Goal: Task Accomplishment & Management: Complete application form

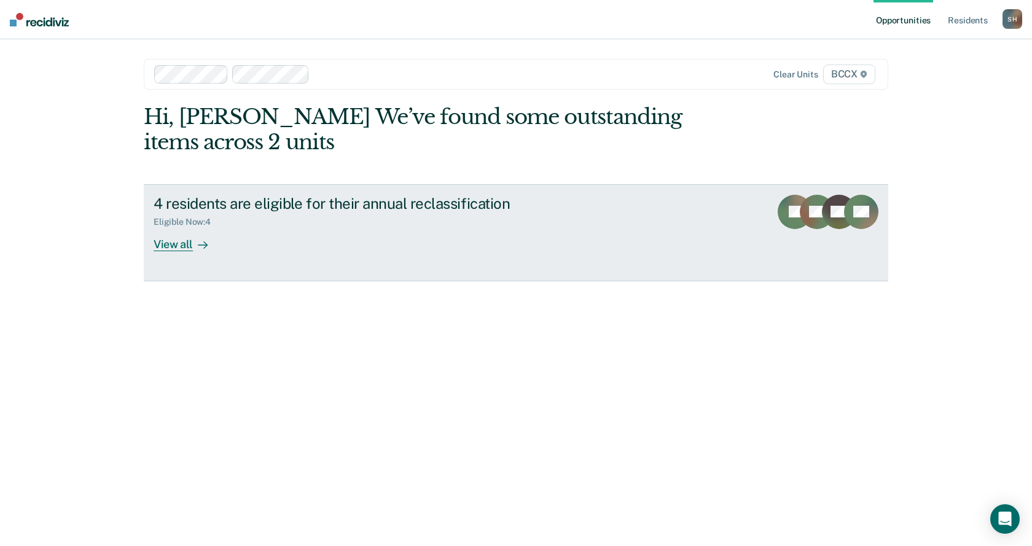
click at [193, 249] on div at bounding box center [200, 244] width 15 height 14
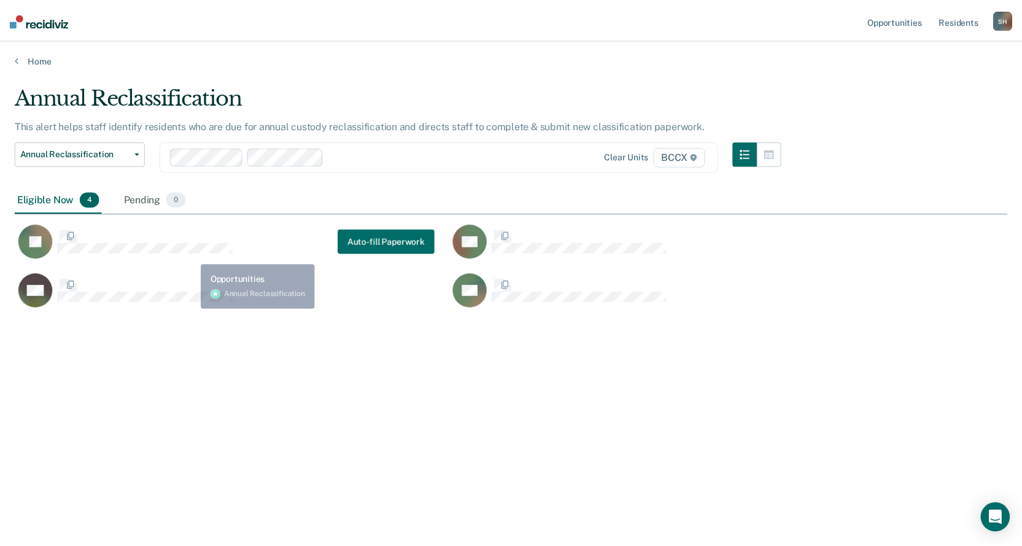
scroll to position [360, 993]
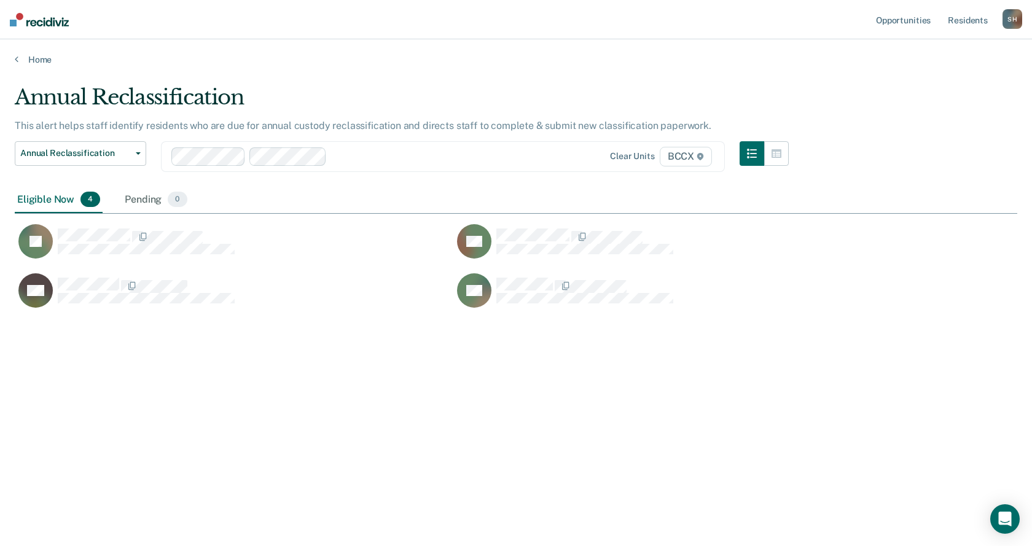
click at [156, 391] on div "Annual Reclassification This alert helps staff identify residents who are due f…" at bounding box center [516, 269] width 1002 height 369
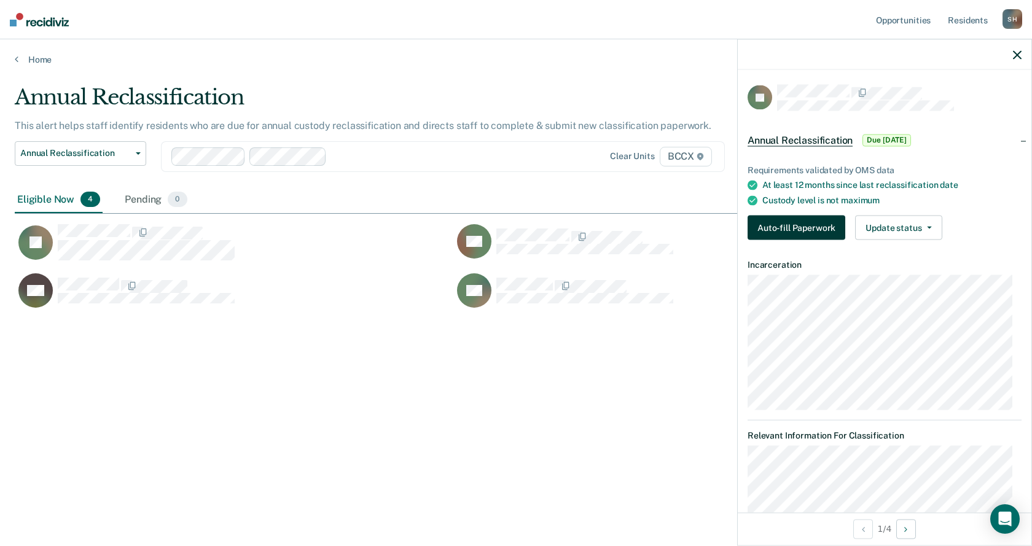
click at [800, 229] on button "Auto-fill Paperwork" at bounding box center [796, 228] width 98 height 25
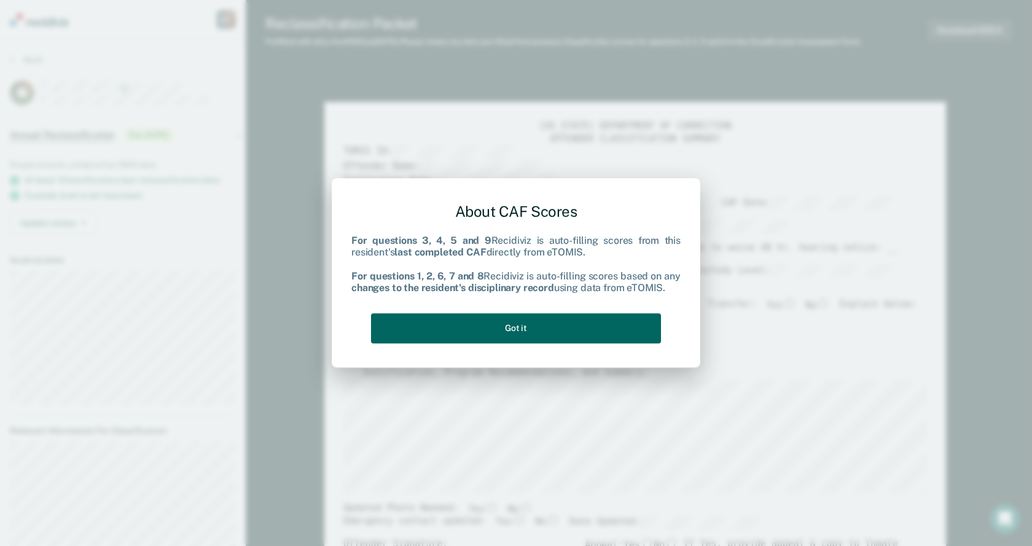
click at [552, 331] on button "Got it" at bounding box center [516, 328] width 290 height 30
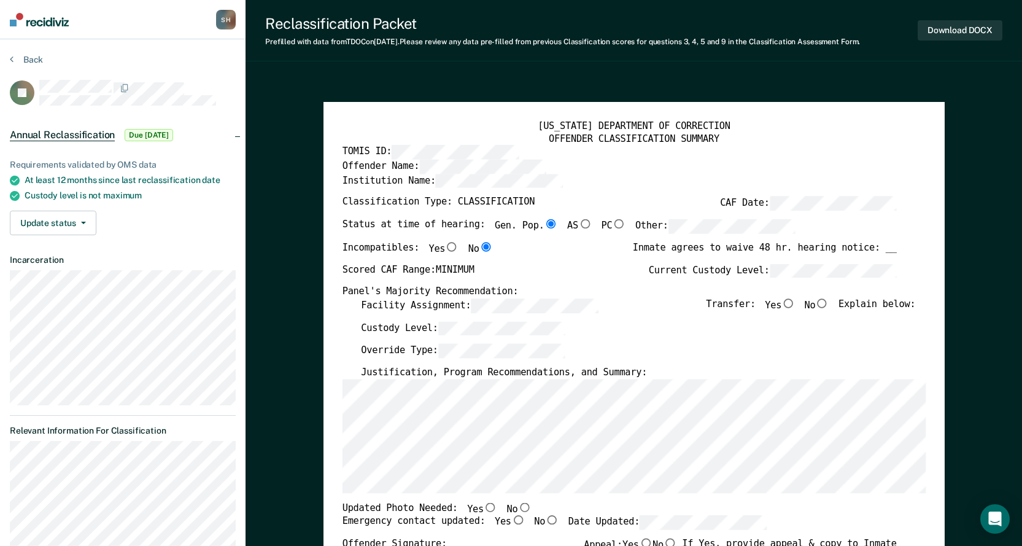
click at [829, 305] on input "No" at bounding box center [822, 302] width 14 height 9
type textarea "x"
radio input "true"
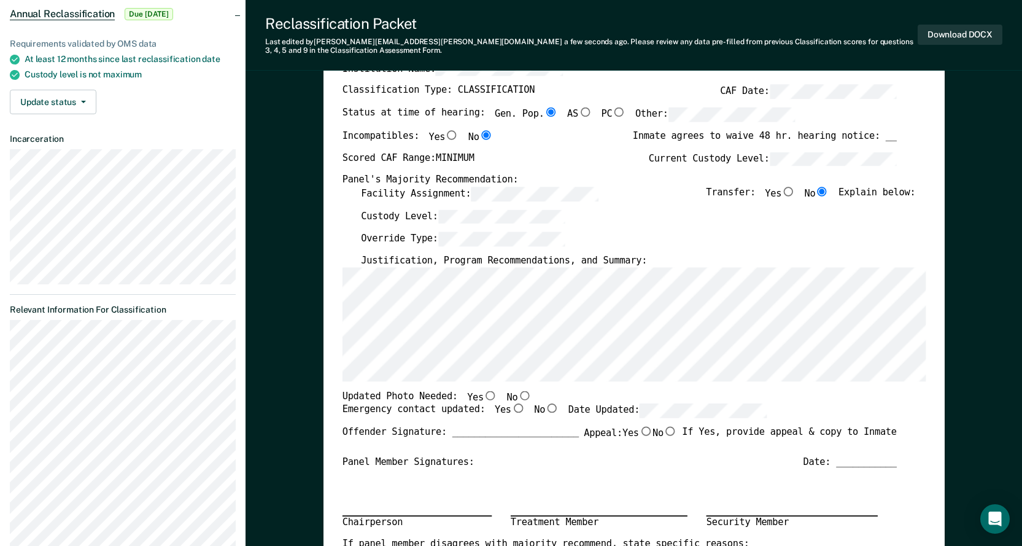
scroll to position [100, 0]
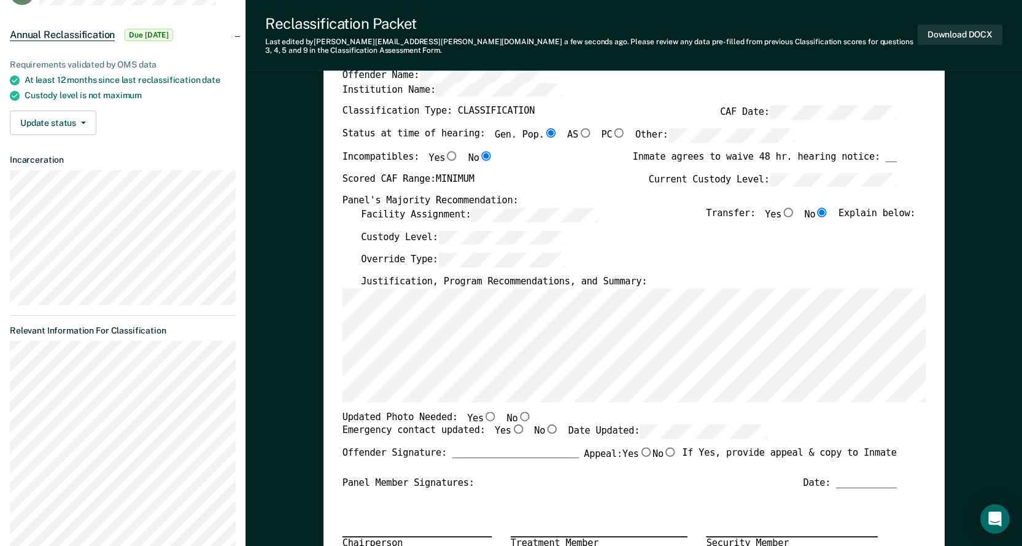
click at [459, 229] on div "Facility Assignment: Transfer: Yes No Explain below:" at bounding box center [638, 219] width 554 height 23
click at [704, 246] on div "Custody Level:" at bounding box center [638, 241] width 554 height 23
click at [518, 415] on input "No" at bounding box center [525, 415] width 14 height 9
type textarea "x"
radio input "true"
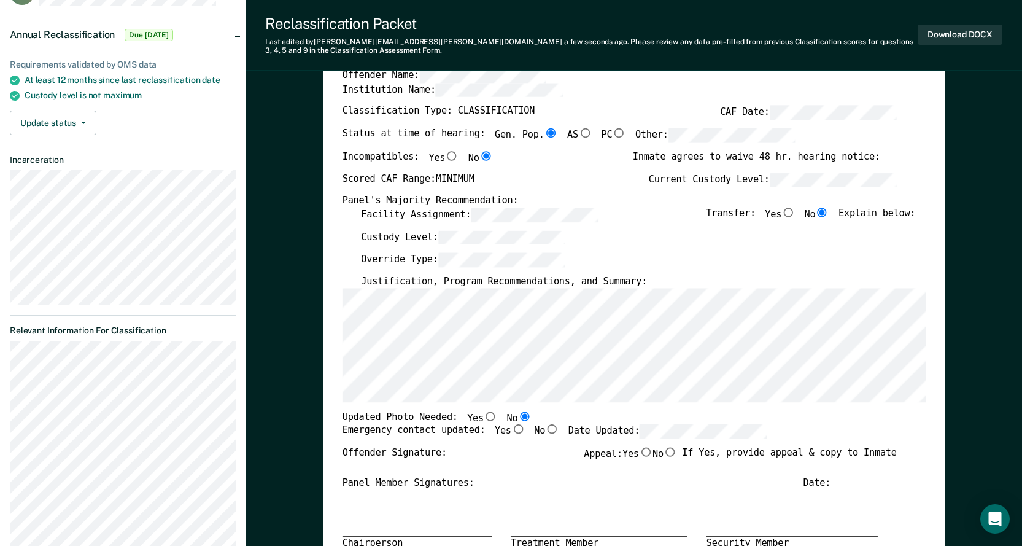
click at [511, 429] on input "Yes" at bounding box center [518, 428] width 14 height 9
type textarea "x"
radio input "true"
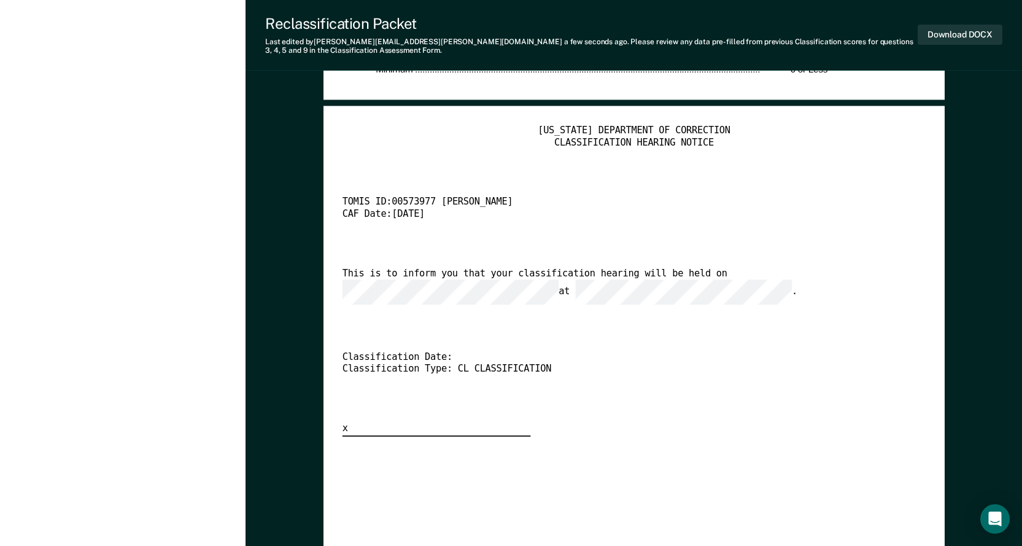
scroll to position [2556, 0]
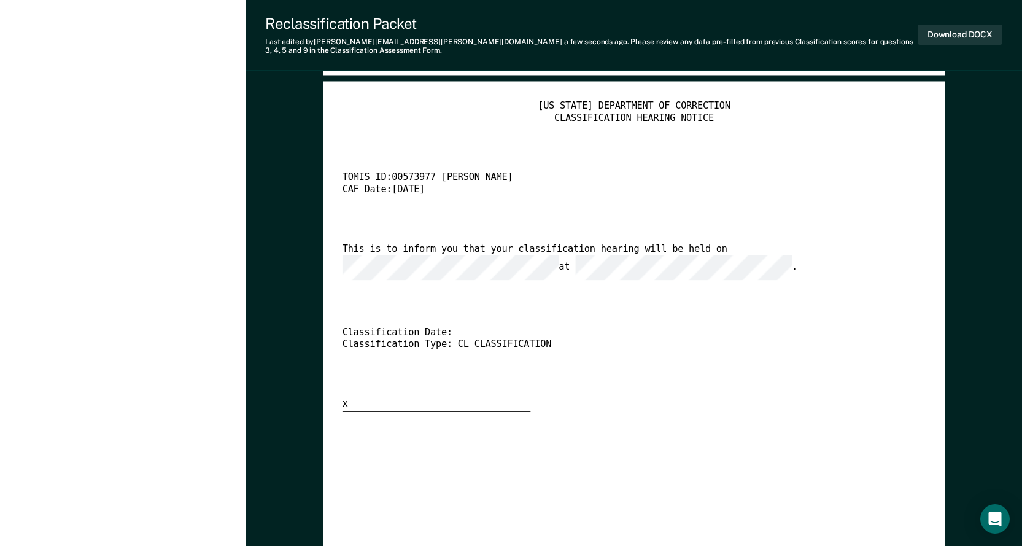
click at [659, 315] on div "[US_STATE] DEPARTMENT OF CORRECTION CLASSIFICATION HEARING NOTICE TOMIS ID: 005…" at bounding box center [634, 256] width 584 height 311
click at [766, 327] on div "Classification Date:" at bounding box center [619, 333] width 554 height 12
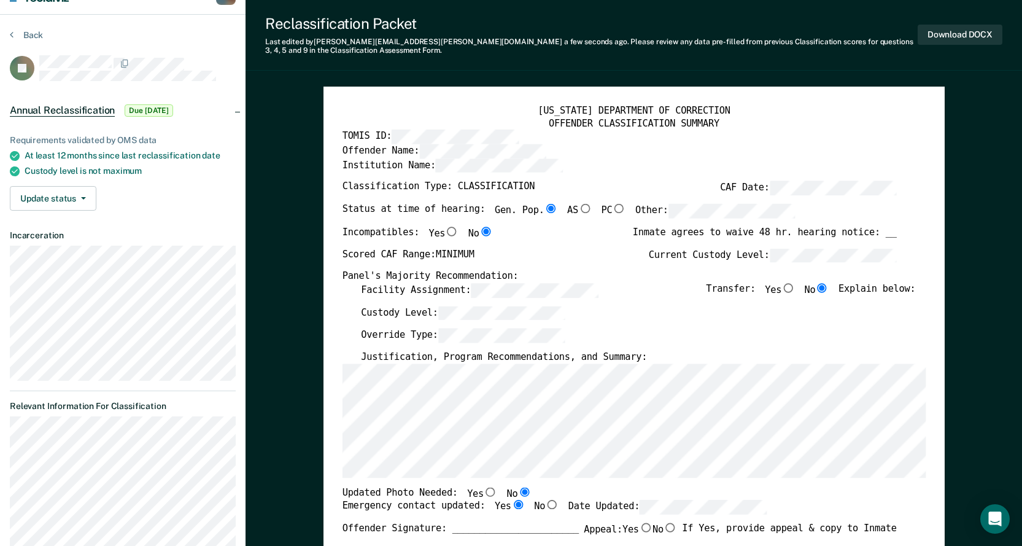
scroll to position [0, 0]
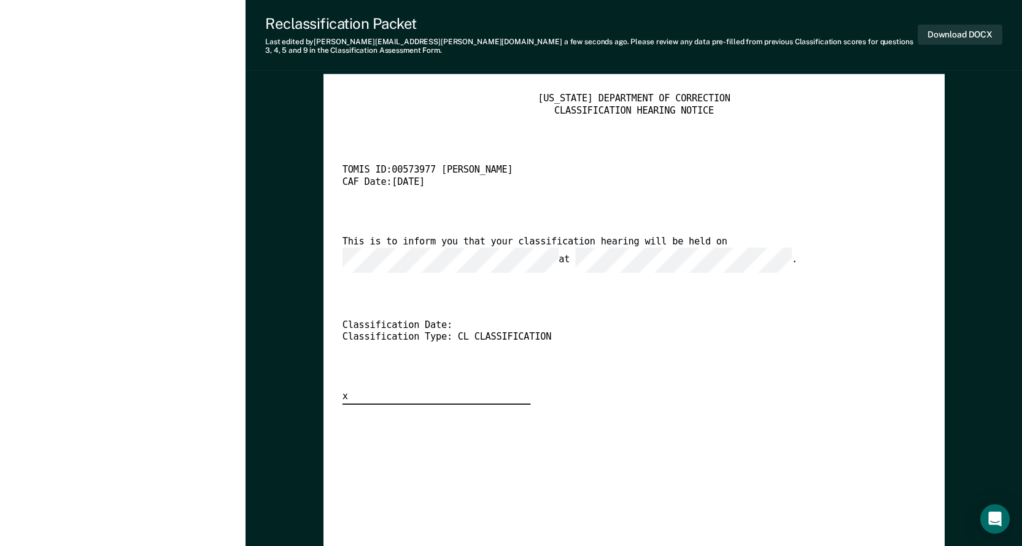
scroll to position [2392, 0]
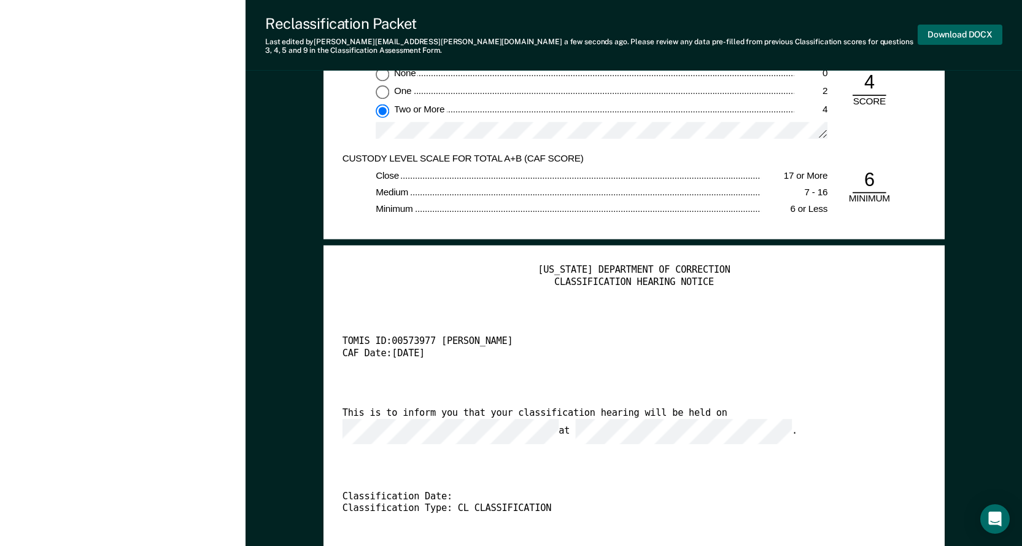
click at [962, 32] on button "Download DOCX" at bounding box center [960, 35] width 85 height 20
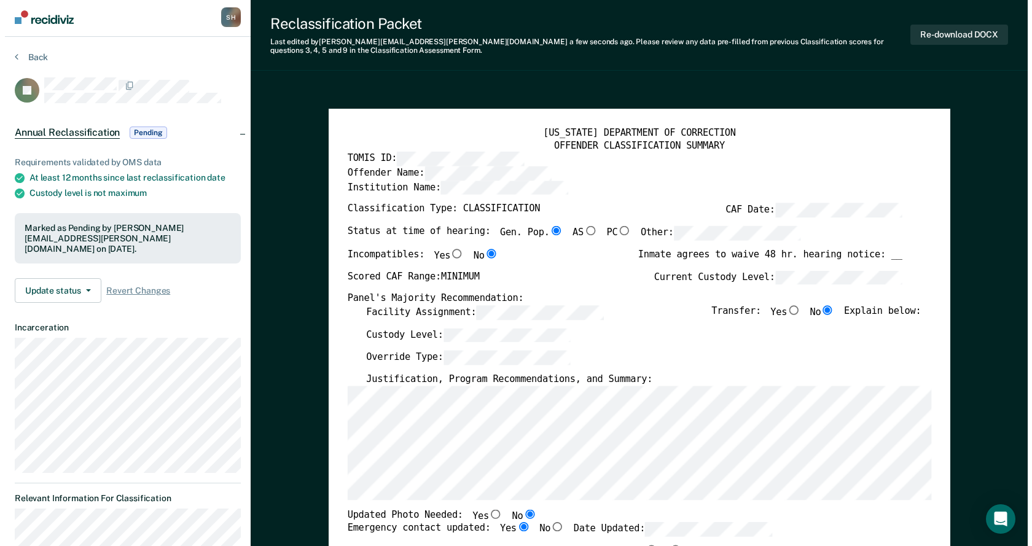
scroll to position [0, 0]
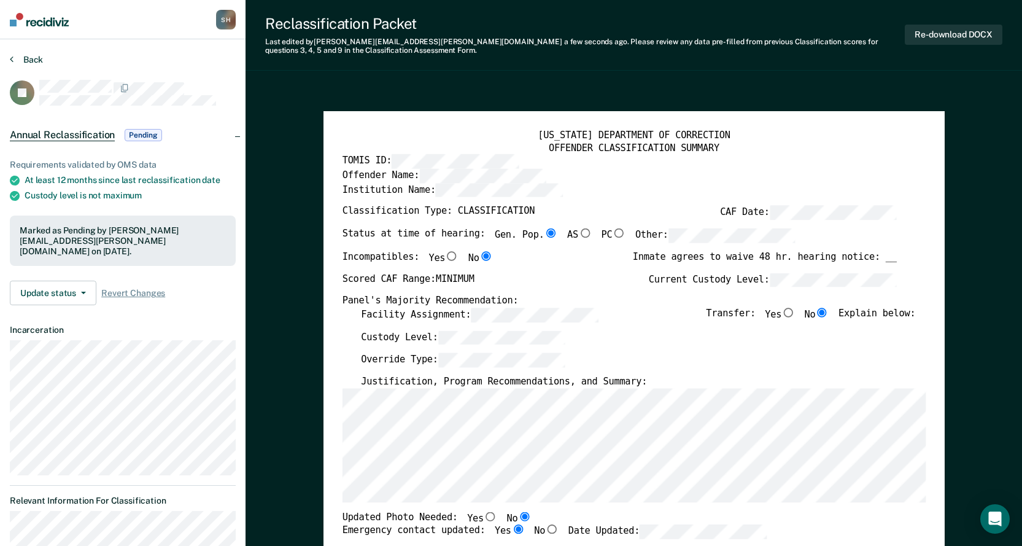
click at [14, 59] on button "Back" at bounding box center [26, 59] width 33 height 11
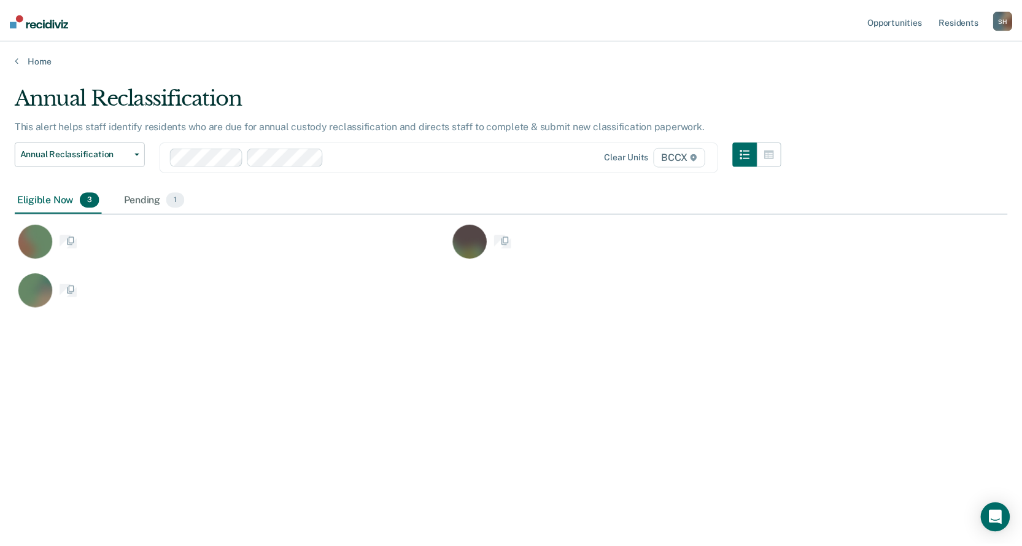
scroll to position [360, 993]
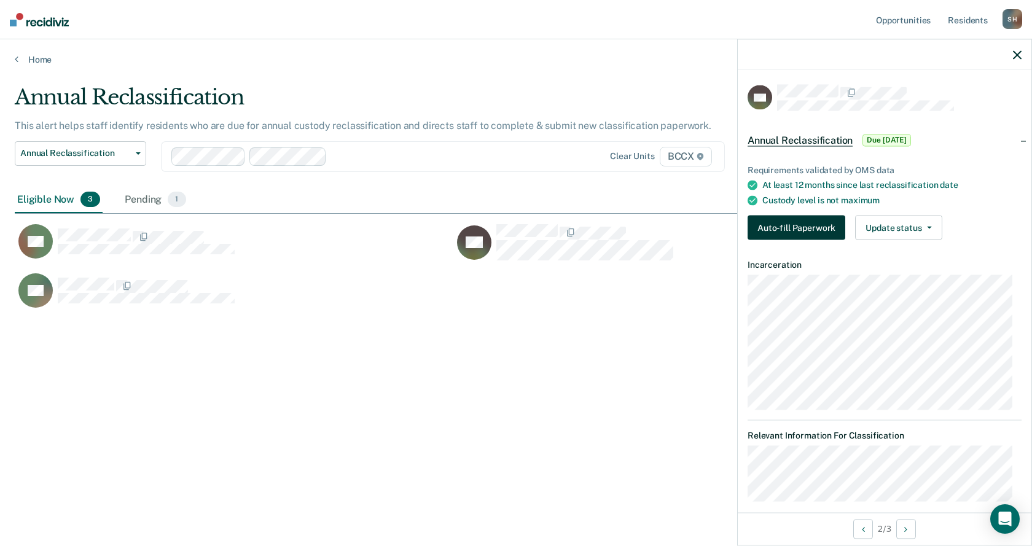
click at [790, 223] on button "Auto-fill Paperwork" at bounding box center [796, 228] width 98 height 25
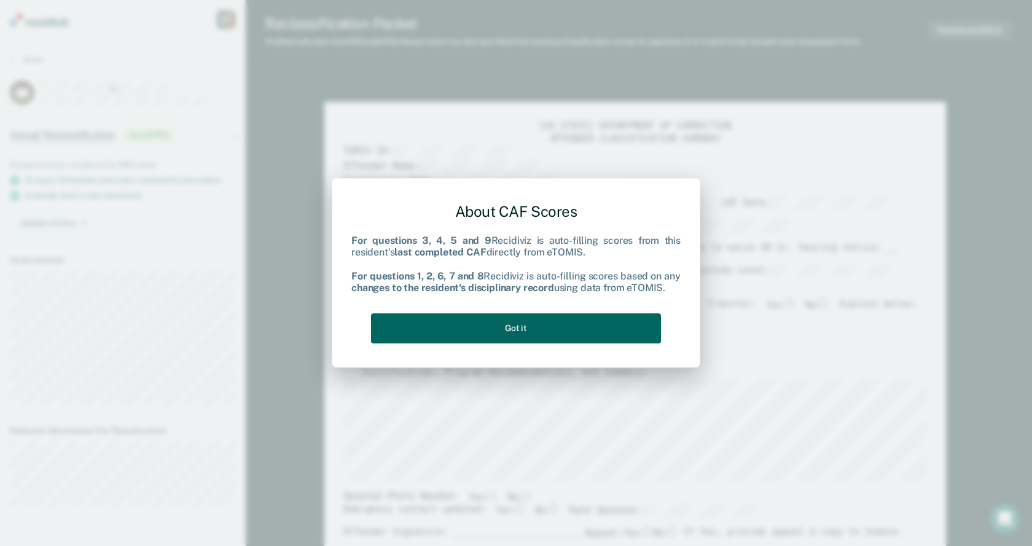
click at [583, 322] on button "Got it" at bounding box center [516, 328] width 290 height 30
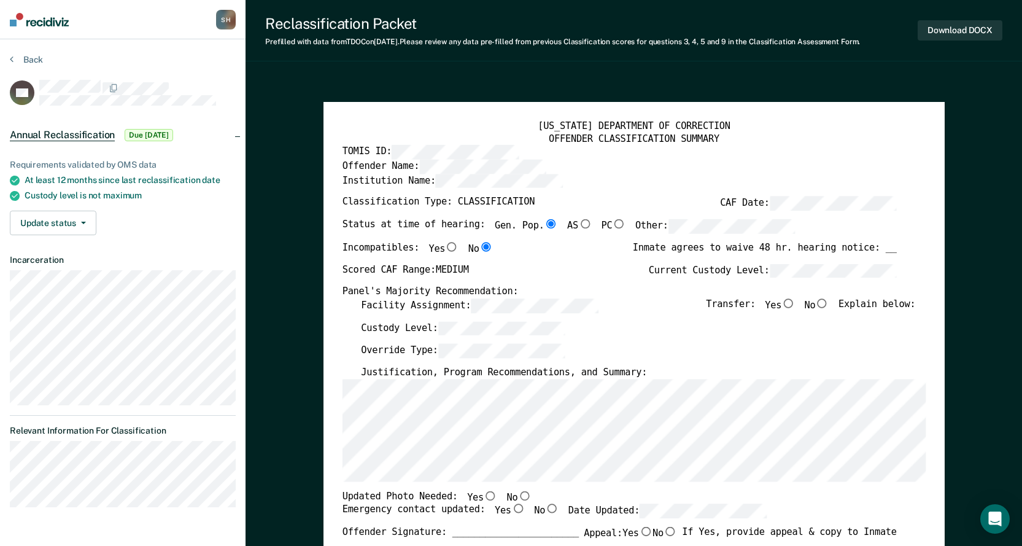
click at [829, 306] on input "No" at bounding box center [822, 302] width 14 height 9
type textarea "x"
radio input "true"
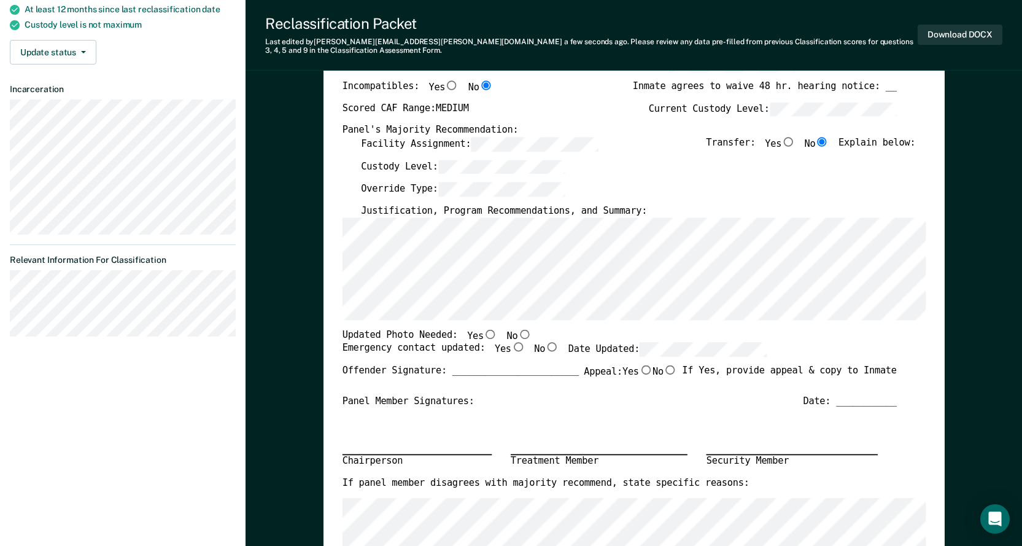
scroll to position [184, 0]
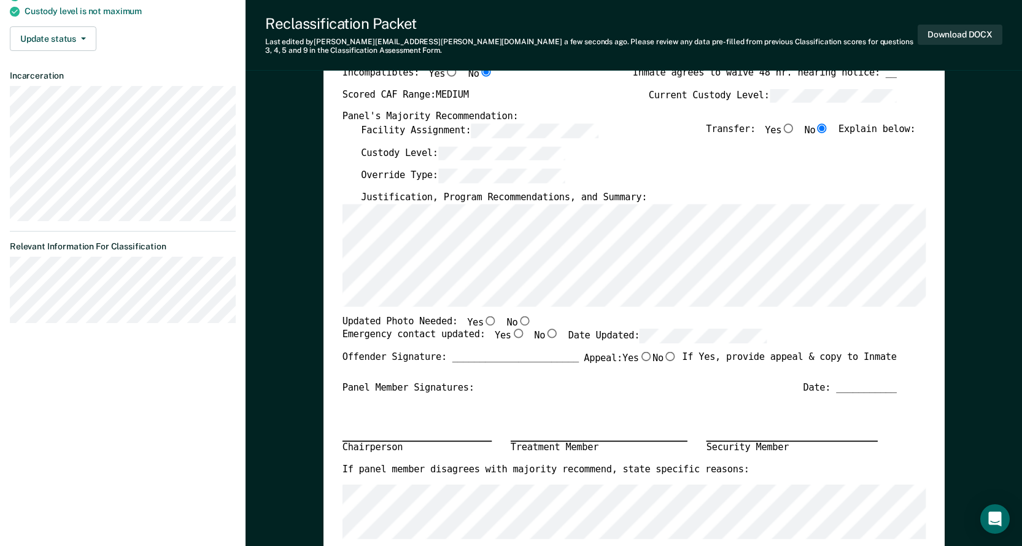
click at [656, 175] on div "Override Type:" at bounding box center [638, 180] width 554 height 23
click at [518, 324] on input "No" at bounding box center [525, 320] width 14 height 9
type textarea "x"
radio input "true"
click at [511, 335] on input "Yes" at bounding box center [518, 333] width 14 height 9
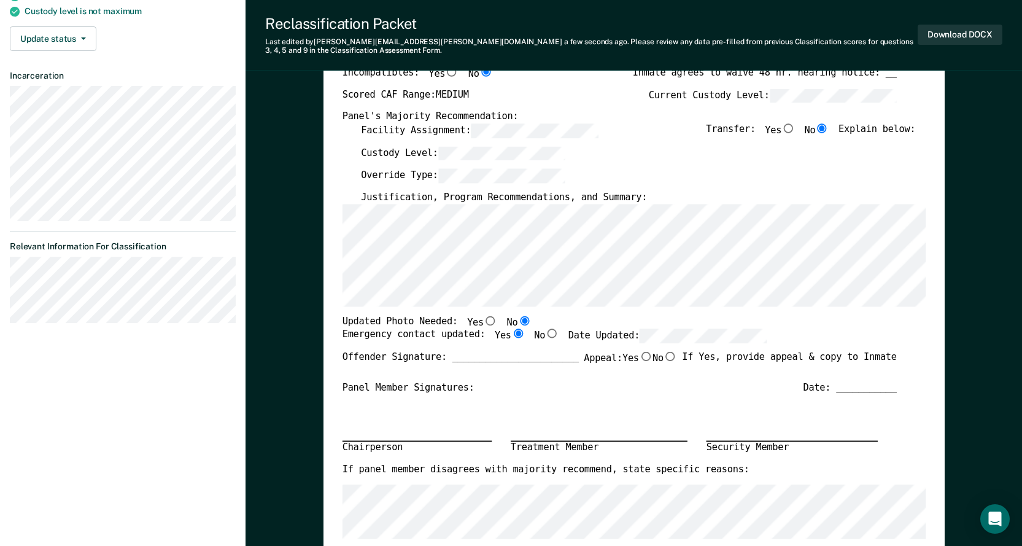
type textarea "x"
radio input "true"
click at [778, 338] on div "Emergency contact updated: Yes No Date Updated:" at bounding box center [619, 340] width 554 height 23
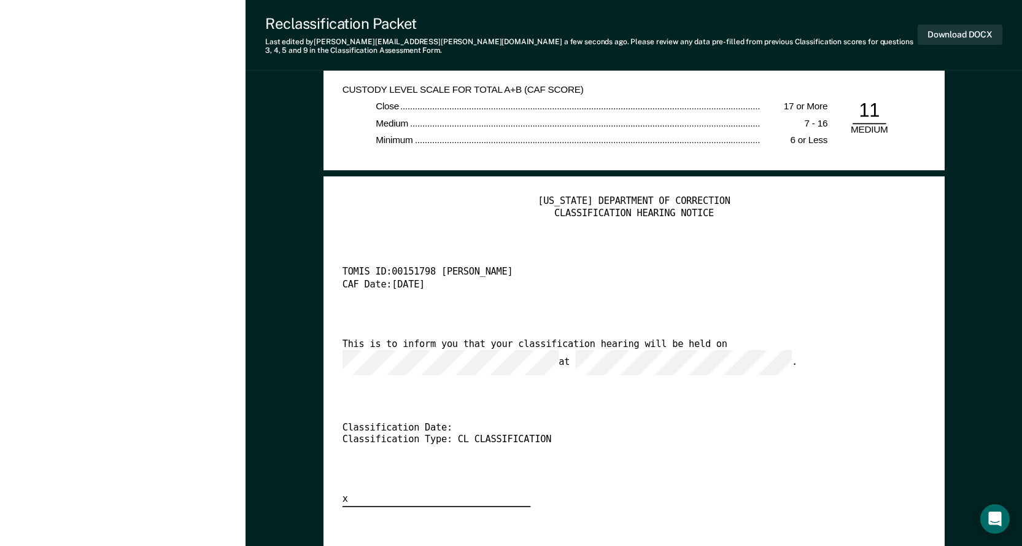
scroll to position [2456, 0]
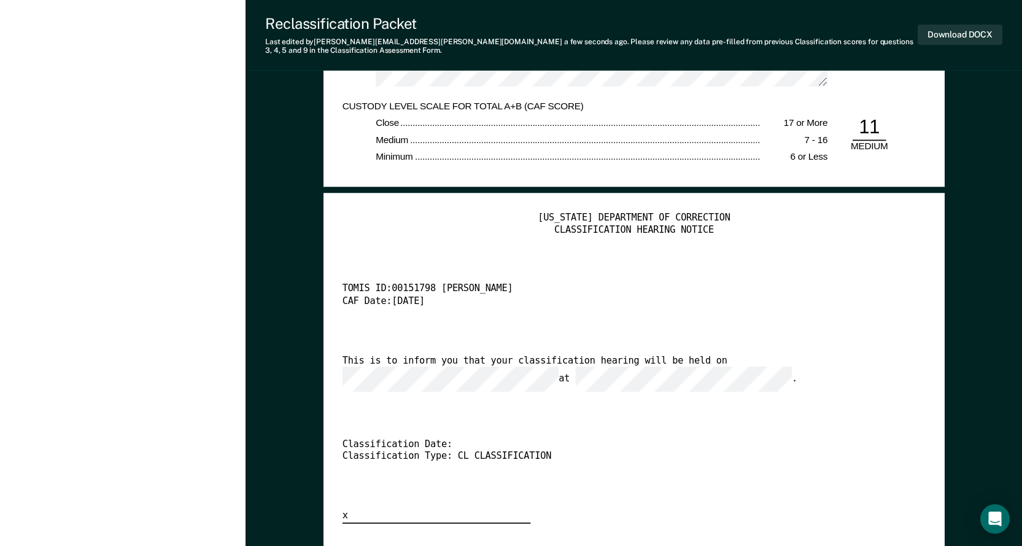
click at [719, 408] on div "[US_STATE] DEPARTMENT OF CORRECTION CLASSIFICATION HEARING NOTICE TOMIS ID: 001…" at bounding box center [634, 367] width 584 height 311
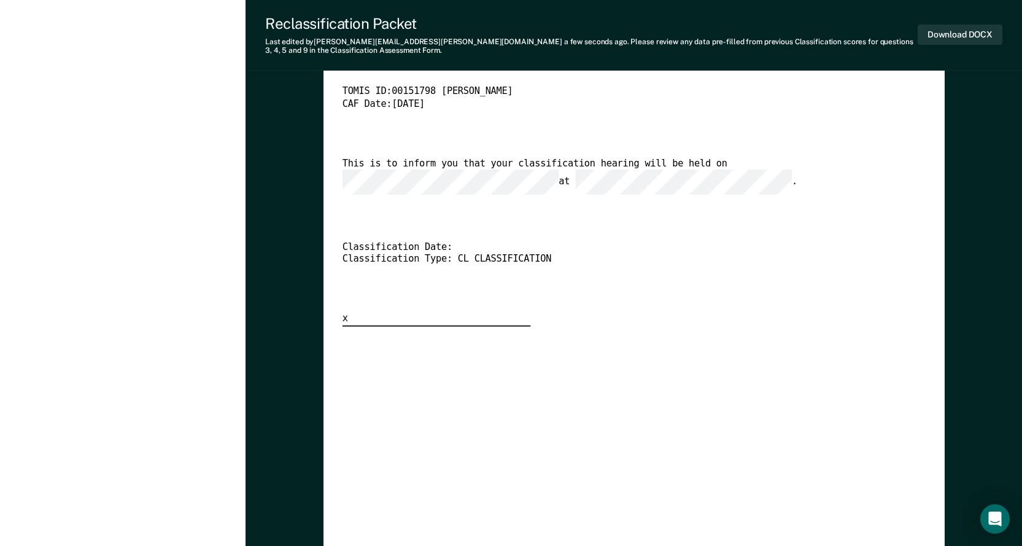
scroll to position [2650, 0]
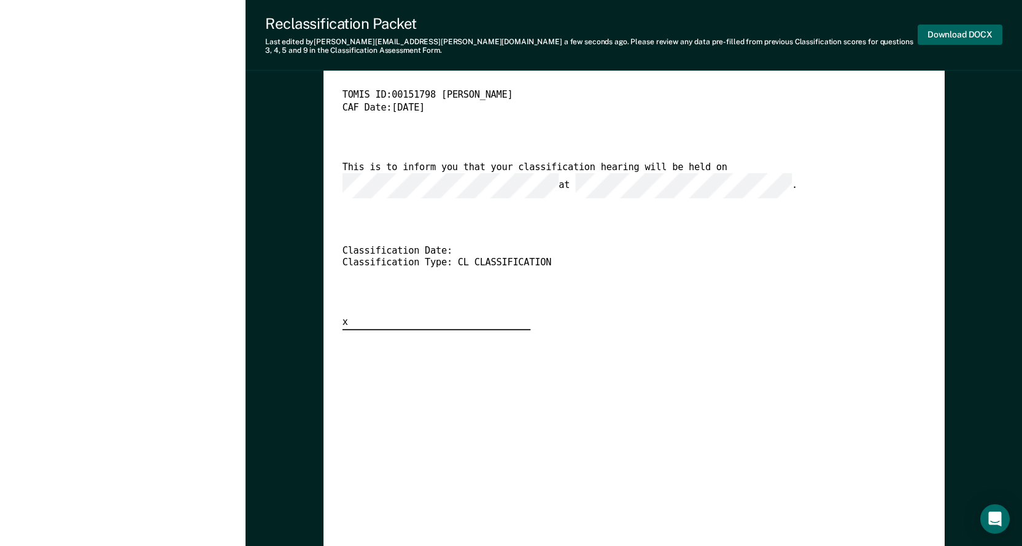
click at [978, 39] on button "Download DOCX" at bounding box center [960, 35] width 85 height 20
click at [828, 246] on div "Classification Date:" at bounding box center [619, 252] width 554 height 12
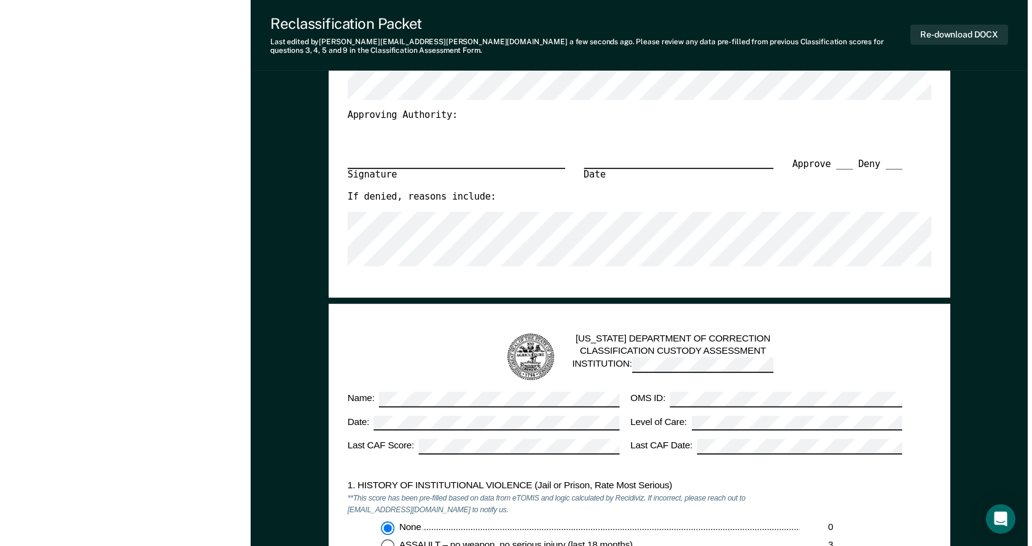
scroll to position [0, 0]
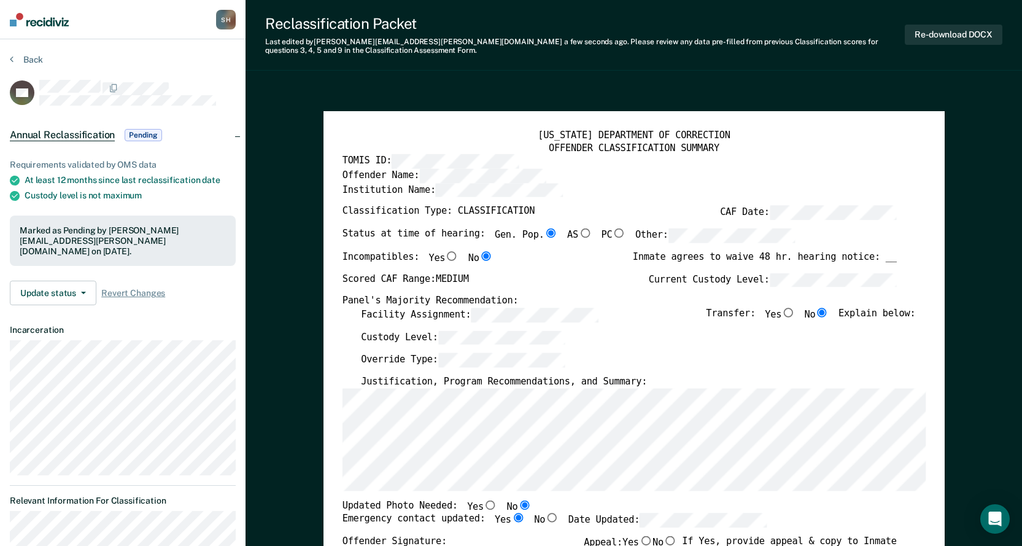
click at [37, 20] on img at bounding box center [39, 20] width 59 height 14
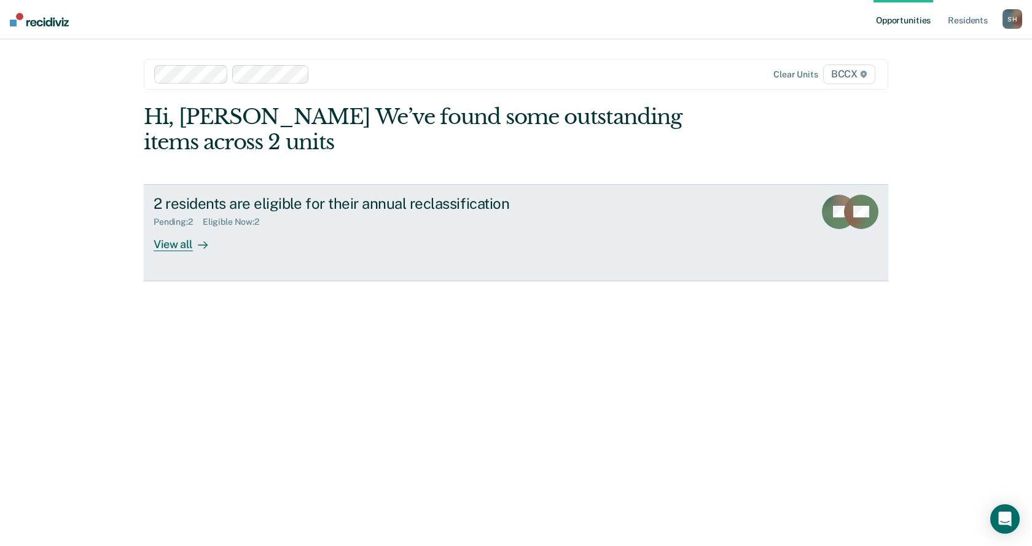
click at [161, 249] on div "View all" at bounding box center [188, 239] width 69 height 24
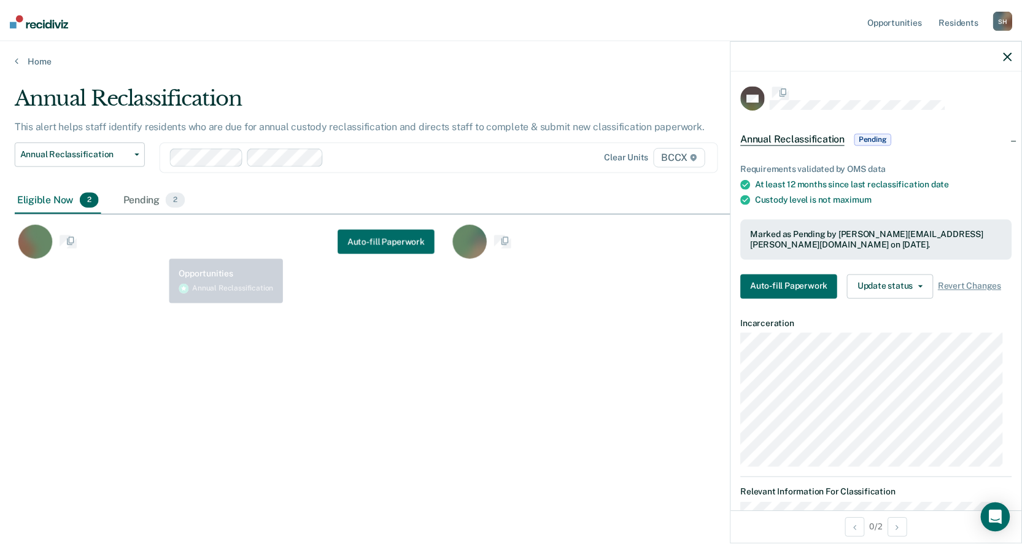
scroll to position [360, 993]
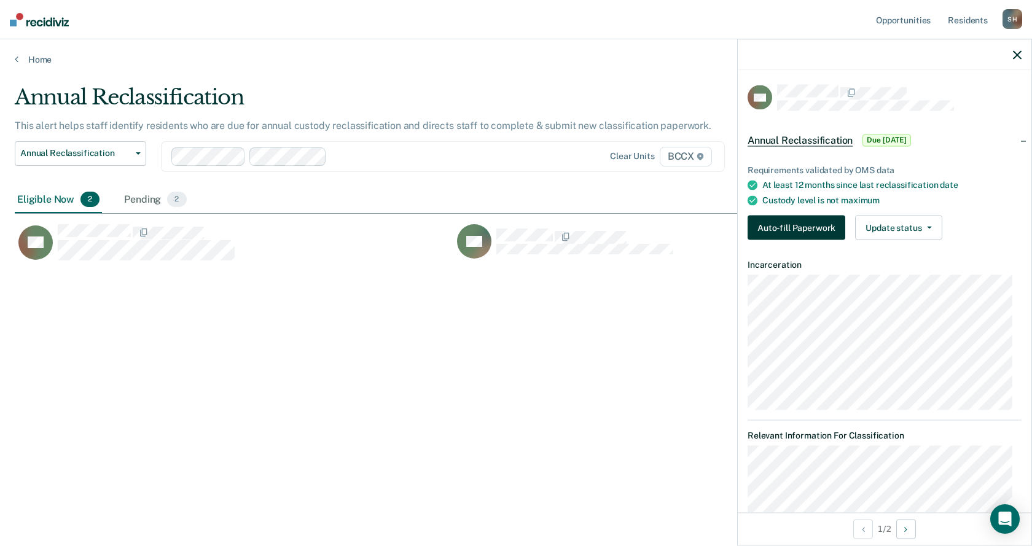
click at [815, 224] on button "Auto-fill Paperwork" at bounding box center [796, 228] width 98 height 25
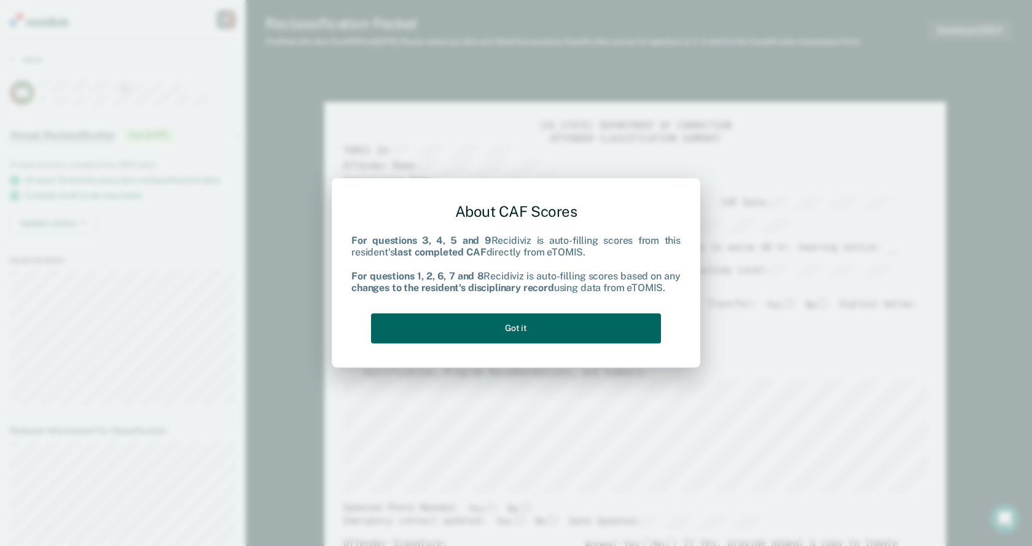
click at [610, 327] on button "Got it" at bounding box center [516, 328] width 290 height 30
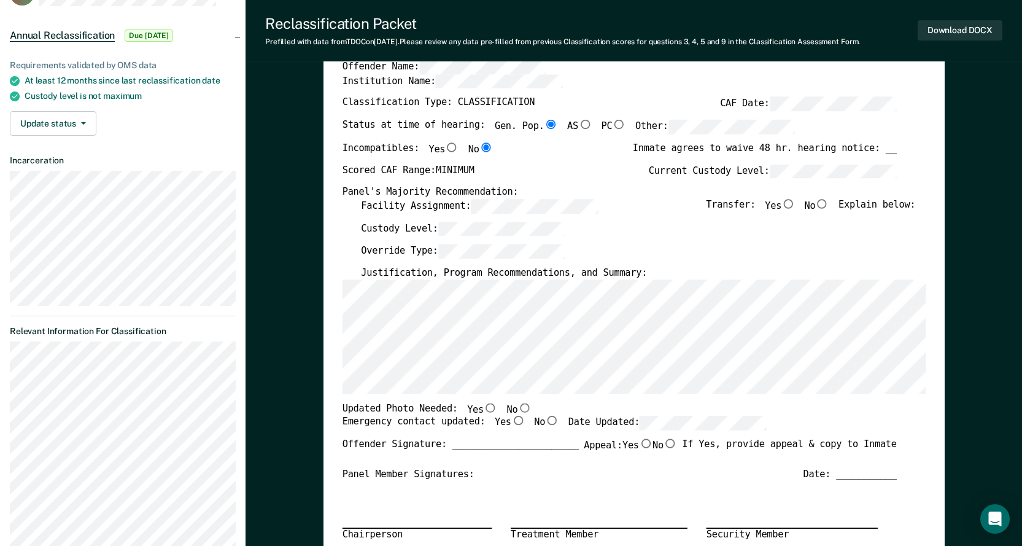
scroll to position [91, 0]
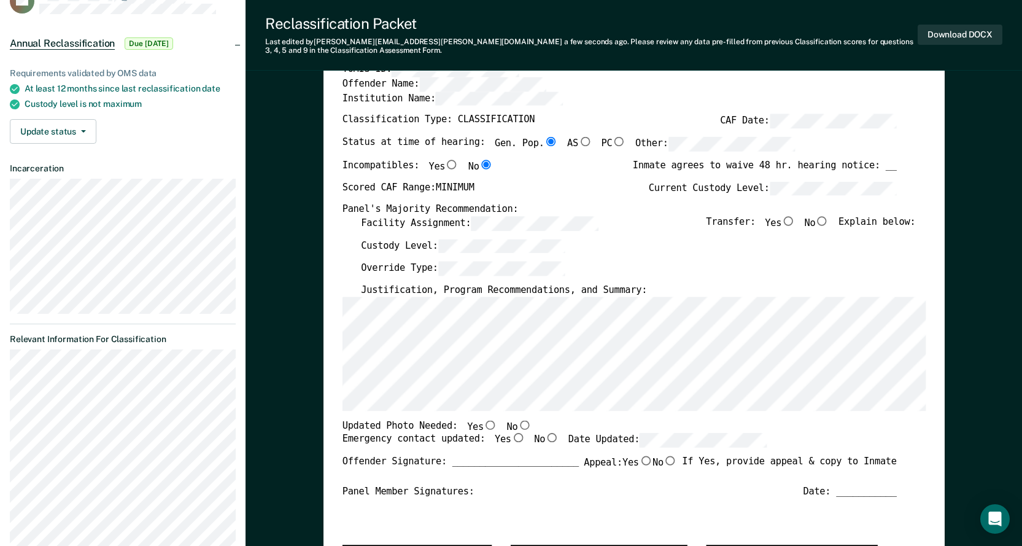
click at [518, 426] on input "No" at bounding box center [525, 423] width 14 height 9
type textarea "x"
radio input "true"
click at [511, 435] on input "Yes" at bounding box center [518, 437] width 14 height 9
type textarea "x"
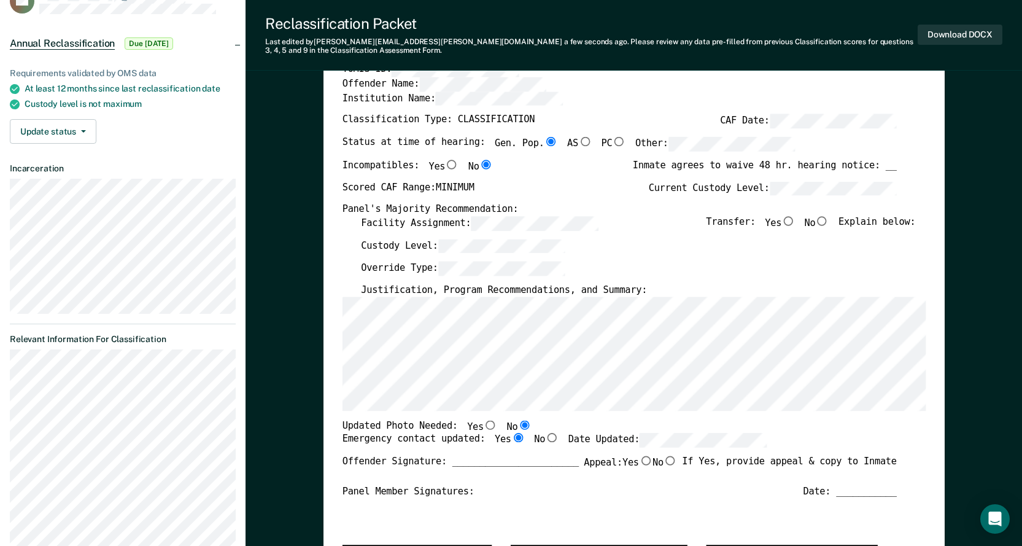
radio input "true"
click at [827, 217] on input "No" at bounding box center [822, 220] width 14 height 9
type textarea "x"
radio input "true"
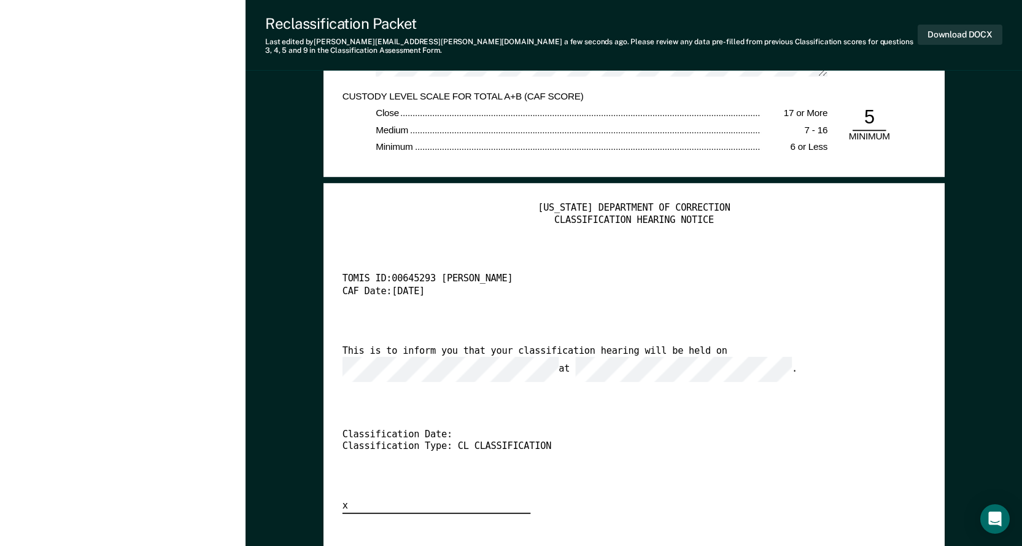
scroll to position [2548, 0]
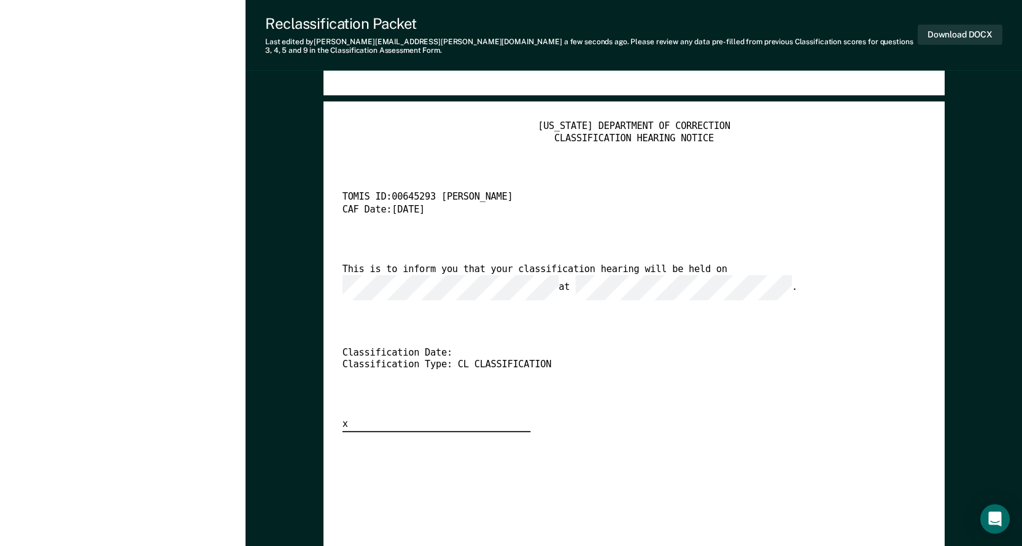
click at [714, 360] on div "Classification Type: CL CLASSIFICATION" at bounding box center [619, 366] width 554 height 12
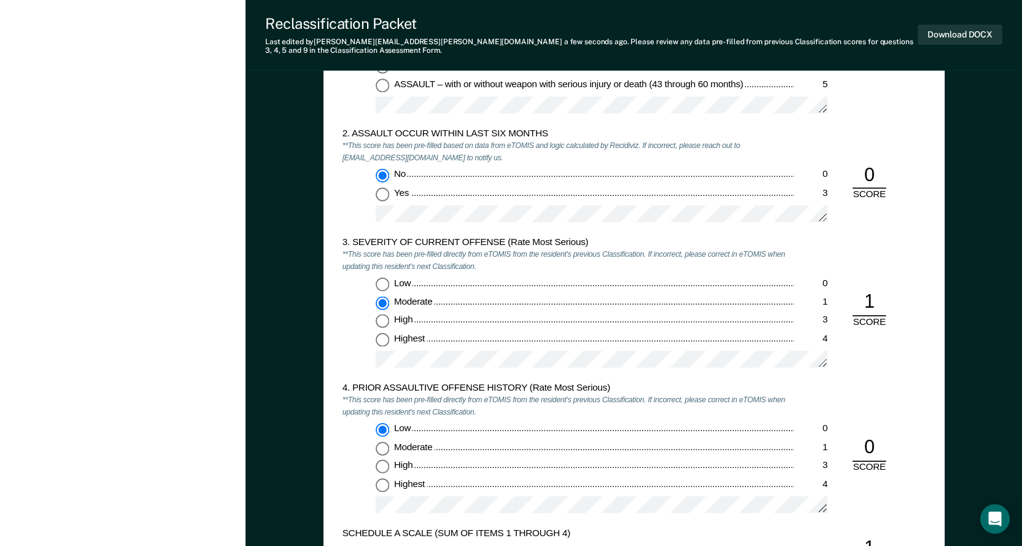
scroll to position [733, 0]
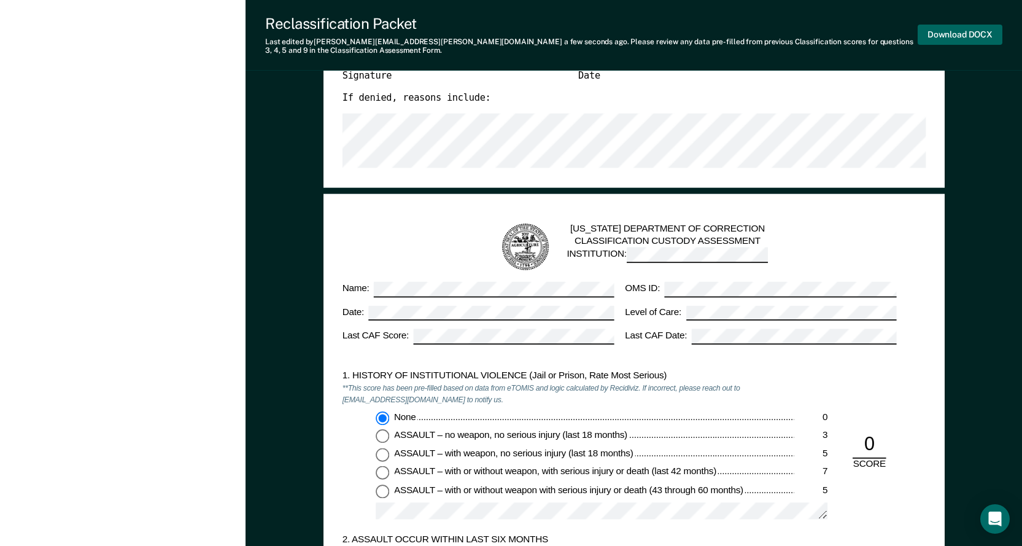
click at [973, 41] on button "Download DOCX" at bounding box center [960, 35] width 85 height 20
click at [760, 111] on div "If denied, reasons include:" at bounding box center [619, 102] width 554 height 21
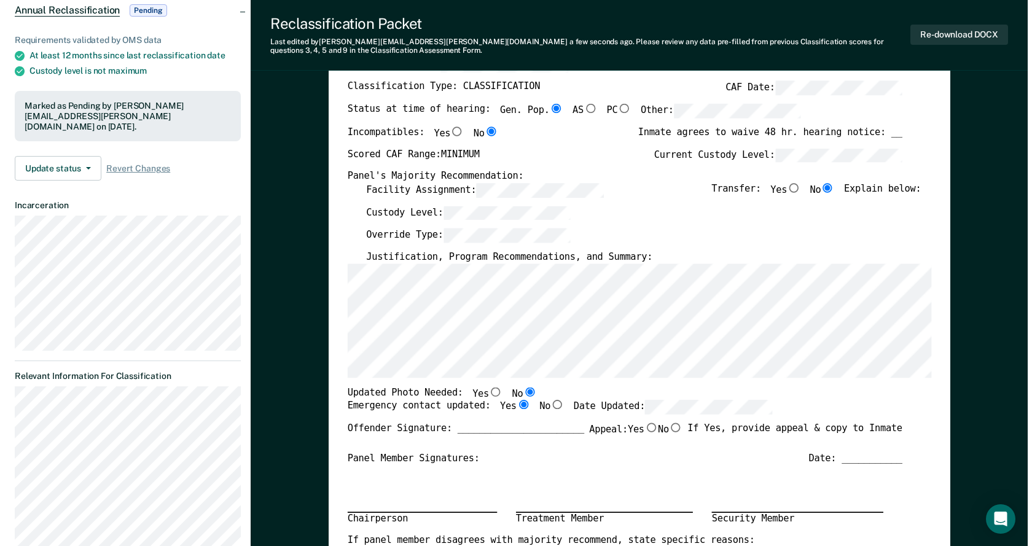
scroll to position [0, 0]
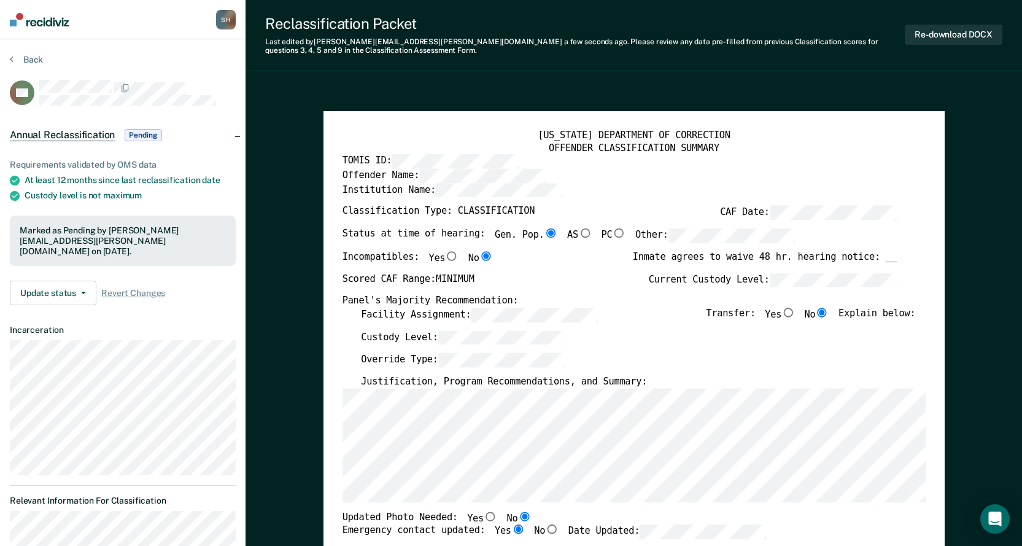
click at [20, 69] on div "Back" at bounding box center [123, 67] width 226 height 26
click at [23, 60] on button "Back" at bounding box center [26, 59] width 33 height 11
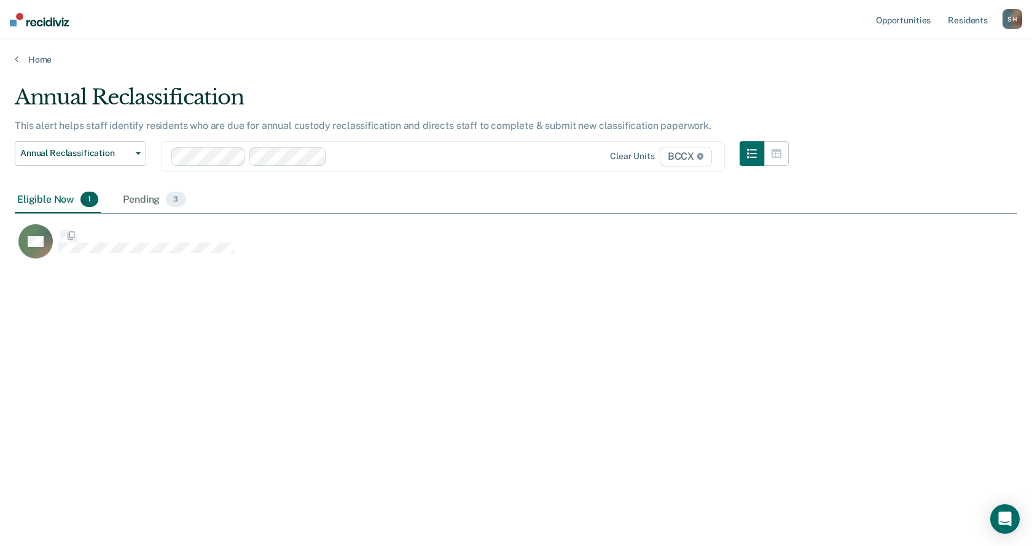
scroll to position [360, 993]
click at [176, 202] on span "3" at bounding box center [176, 200] width 20 height 16
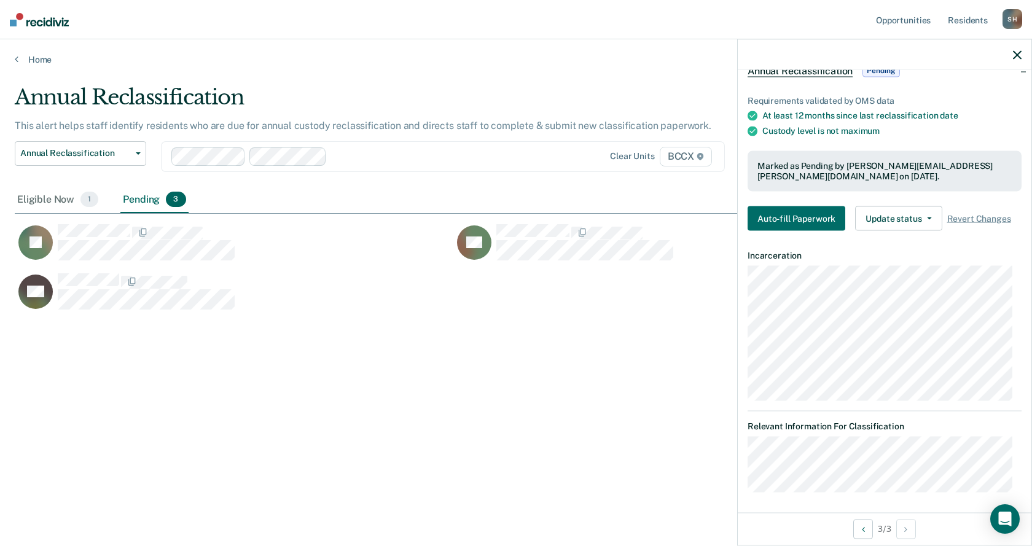
scroll to position [72, 0]
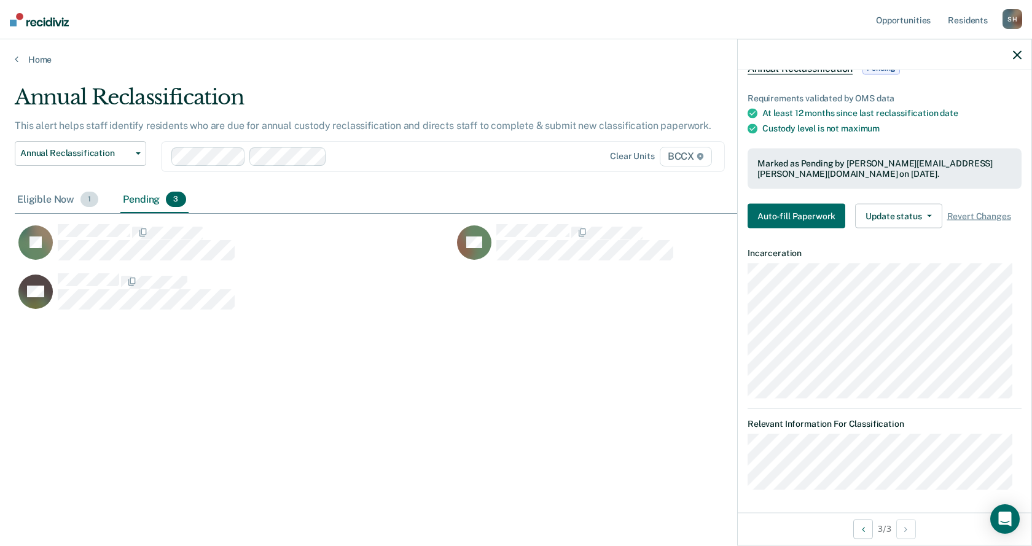
click at [89, 199] on span "1" at bounding box center [89, 200] width 18 height 16
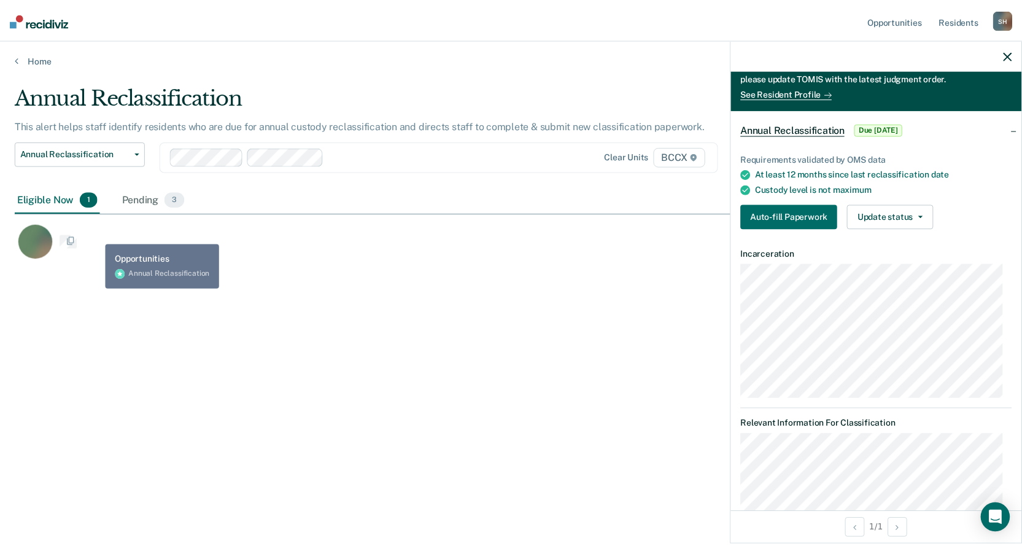
scroll to position [133, 0]
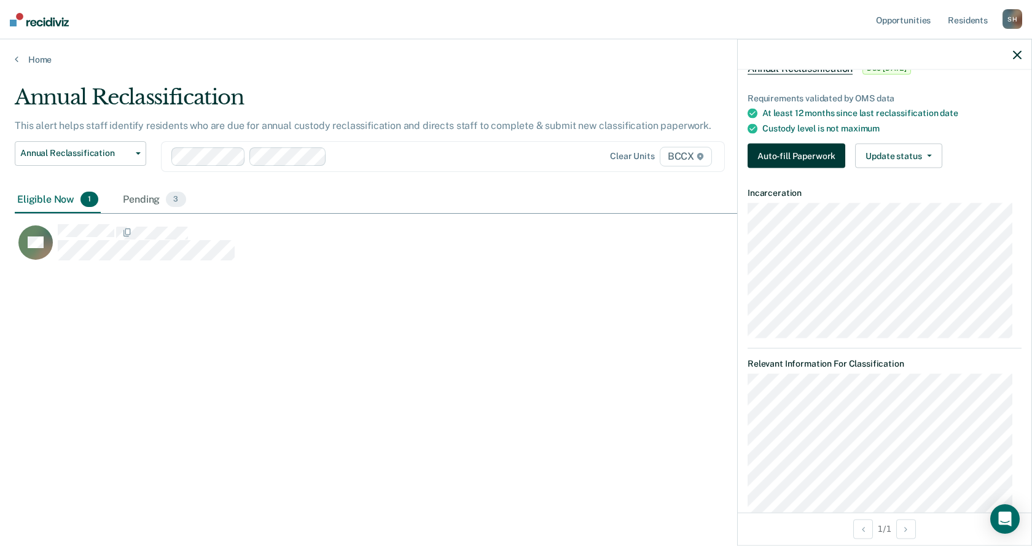
click at [834, 156] on button "Auto-fill Paperwork" at bounding box center [796, 156] width 98 height 25
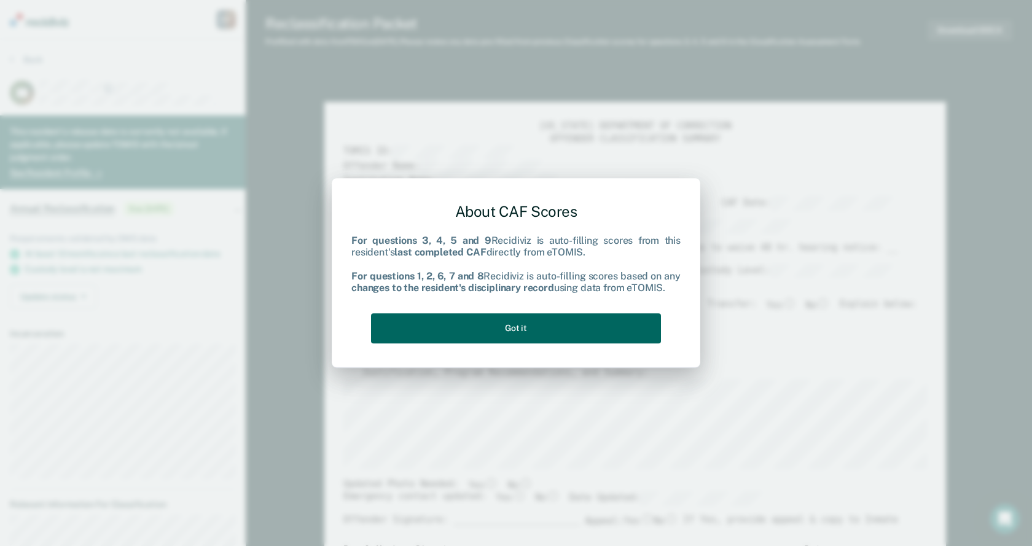
click at [550, 317] on button "Got it" at bounding box center [516, 328] width 290 height 30
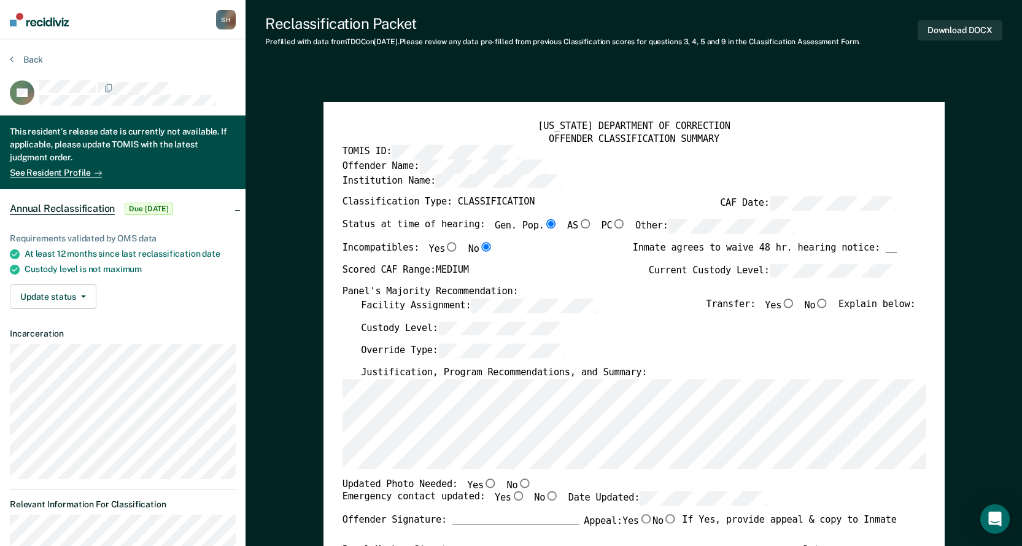
scroll to position [75, 0]
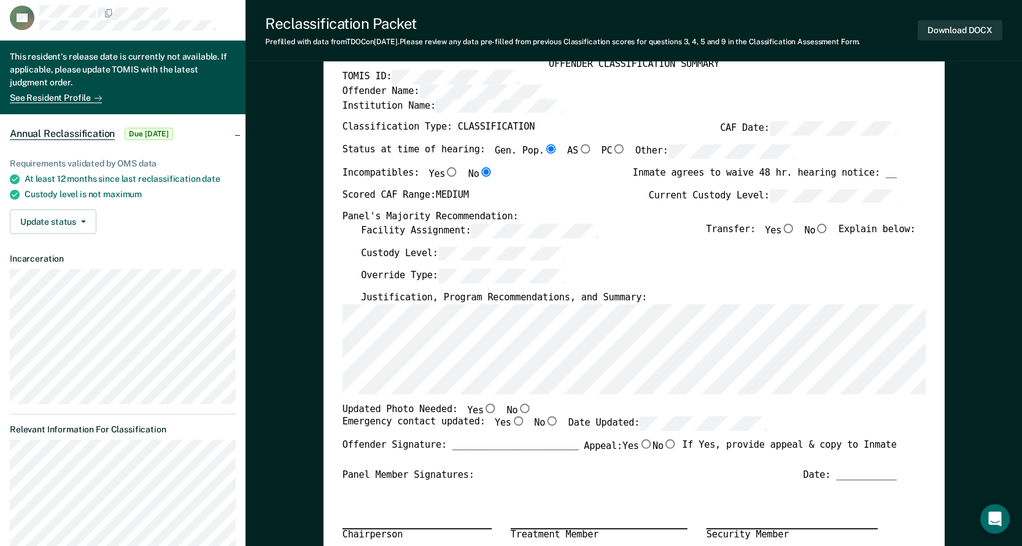
click at [829, 230] on input "No" at bounding box center [822, 228] width 14 height 9
type textarea "x"
radio input "true"
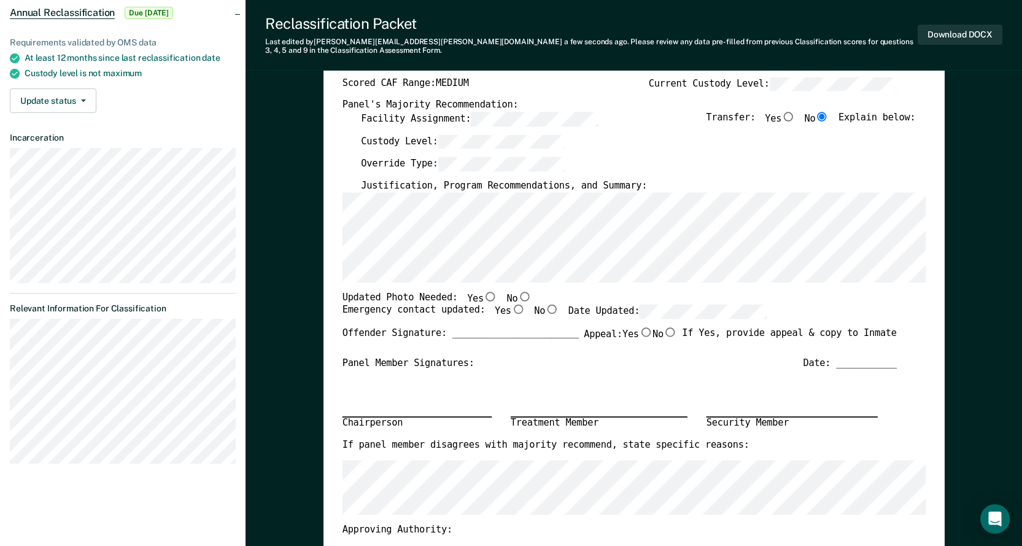
scroll to position [198, 0]
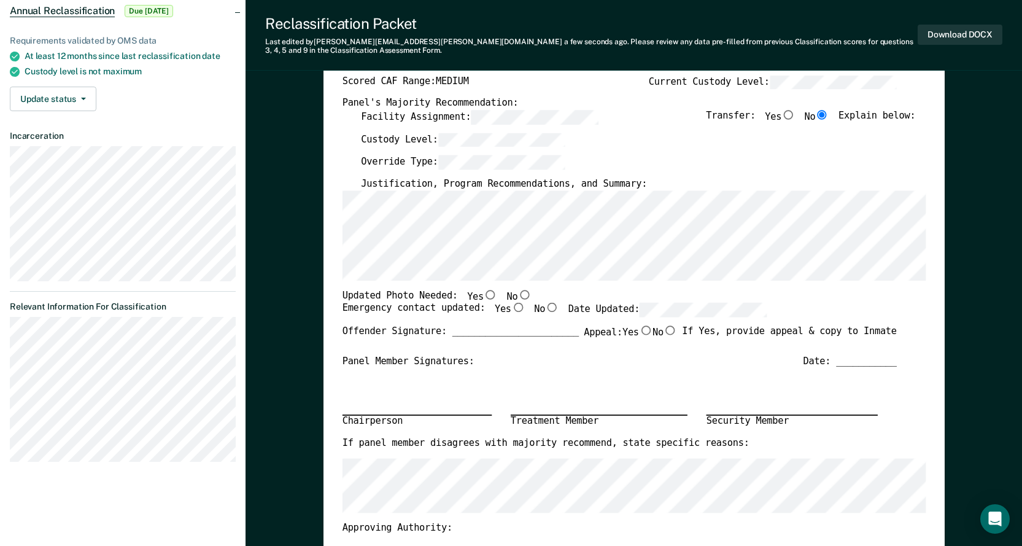
click at [518, 294] on input "No" at bounding box center [525, 293] width 14 height 9
type textarea "x"
radio input "true"
click at [511, 305] on input "Yes" at bounding box center [518, 307] width 14 height 9
type textarea "x"
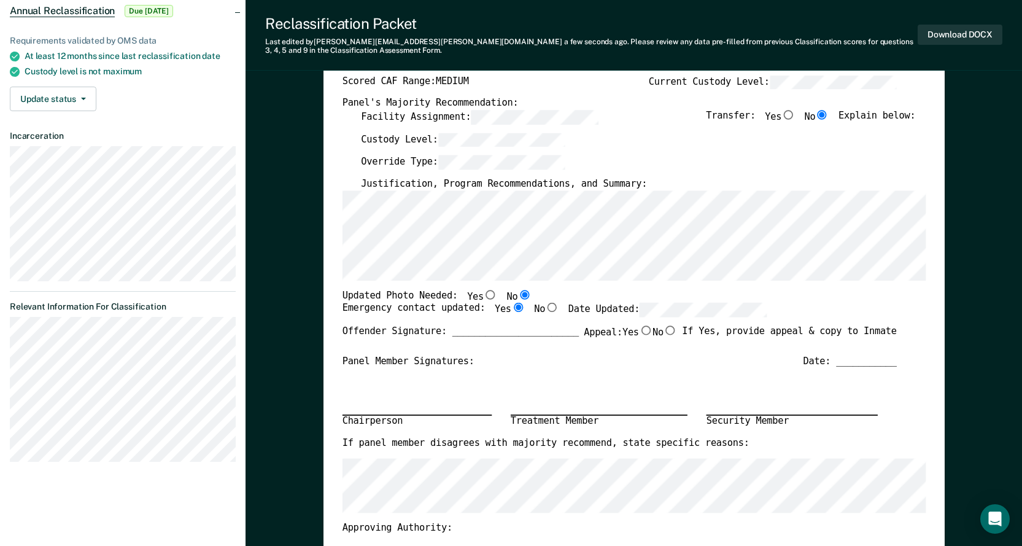
radio input "true"
click at [755, 300] on div "Updated Photo Needed: Yes No" at bounding box center [619, 296] width 554 height 14
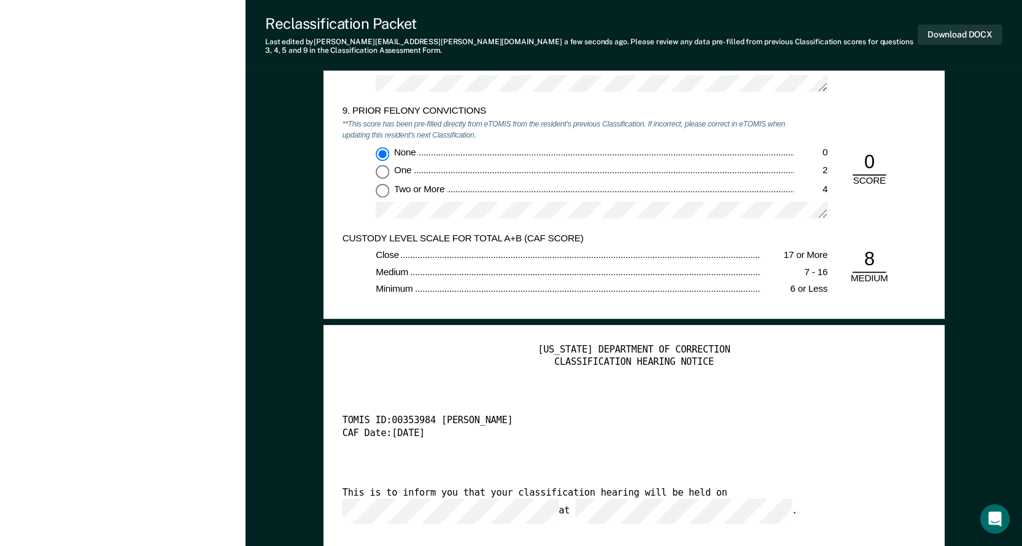
scroll to position [2531, 0]
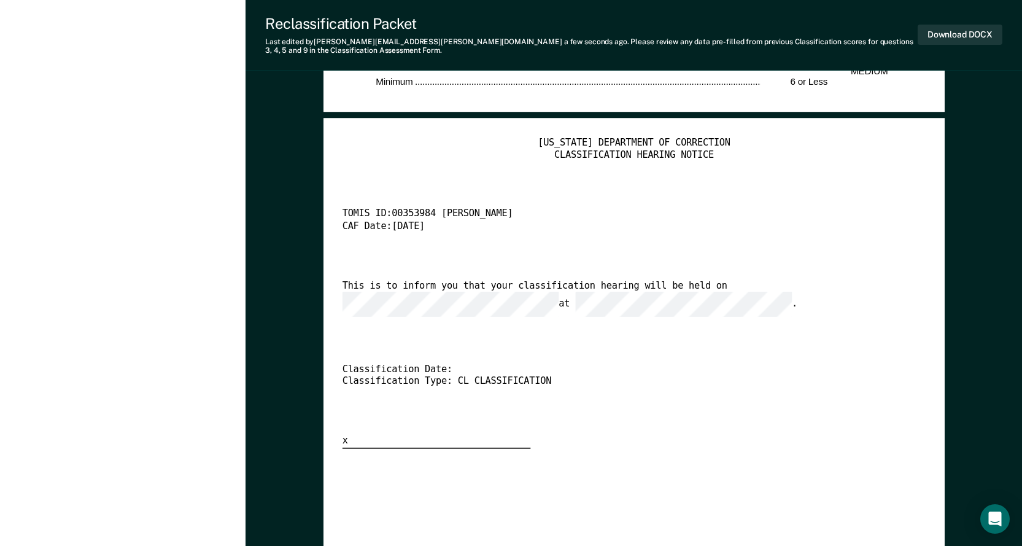
click at [696, 312] on div "[US_STATE] DEPARTMENT OF CORRECTION CLASSIFICATION HEARING NOTICE TOMIS ID: 003…" at bounding box center [634, 292] width 584 height 311
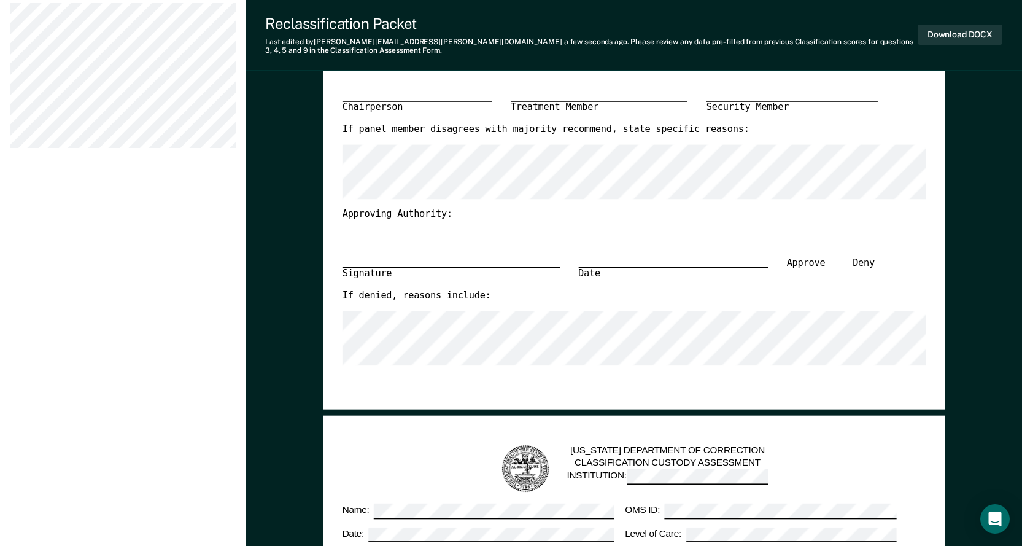
scroll to position [378, 0]
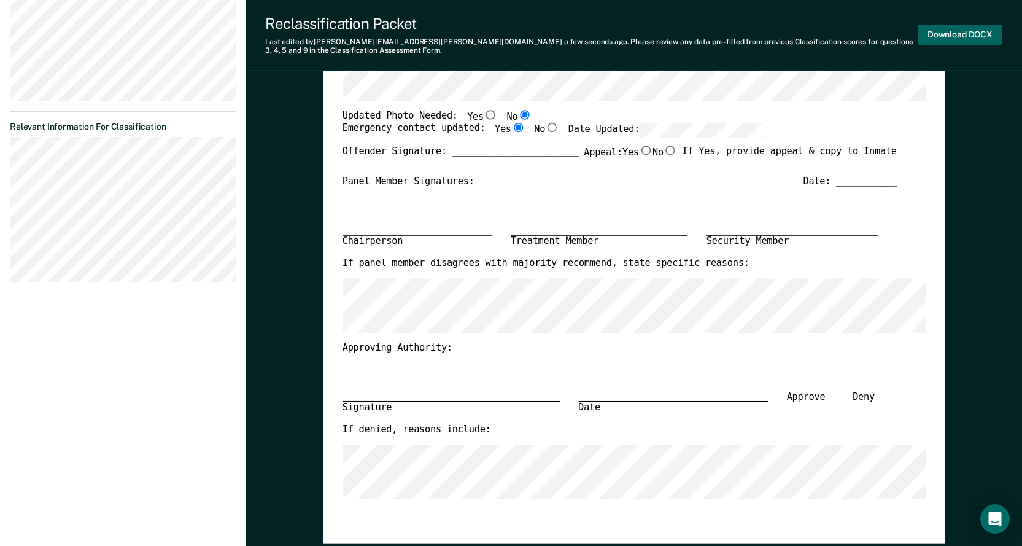
click at [971, 41] on button "Download DOCX" at bounding box center [960, 35] width 85 height 20
type textarea "x"
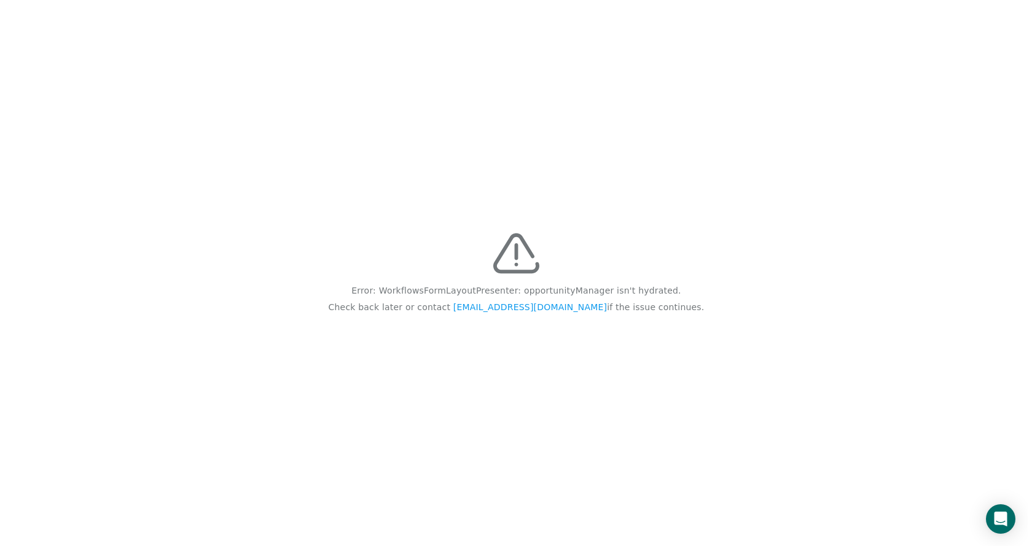
scroll to position [0, 0]
